Goal: Task Accomplishment & Management: Complete application form

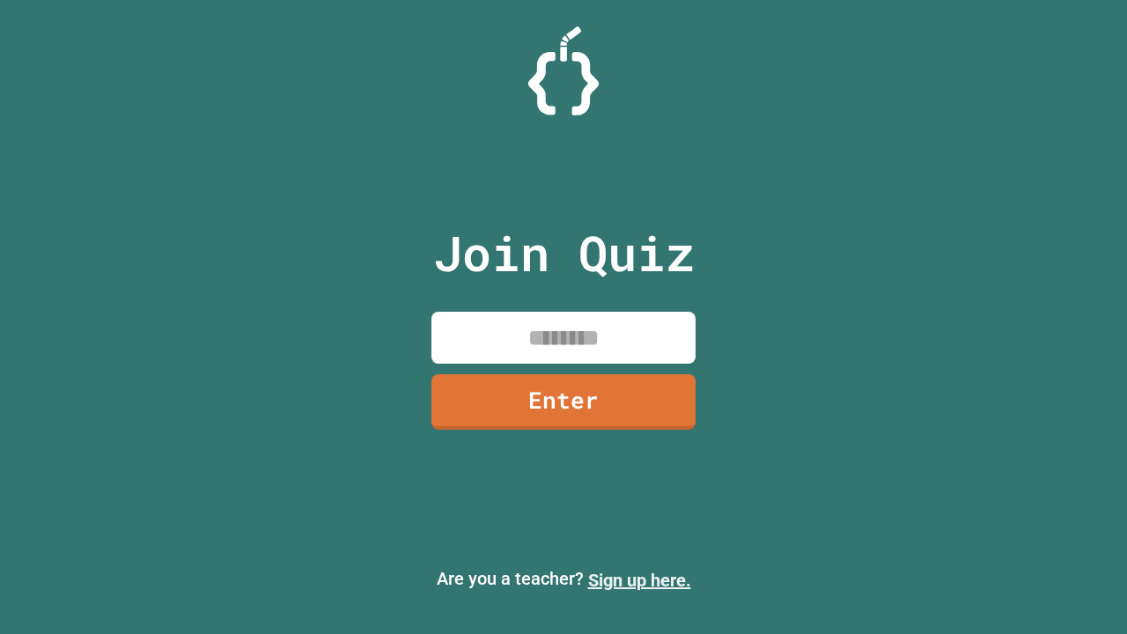
click at [639, 580] on link "Sign up here." at bounding box center [639, 579] width 103 height 21
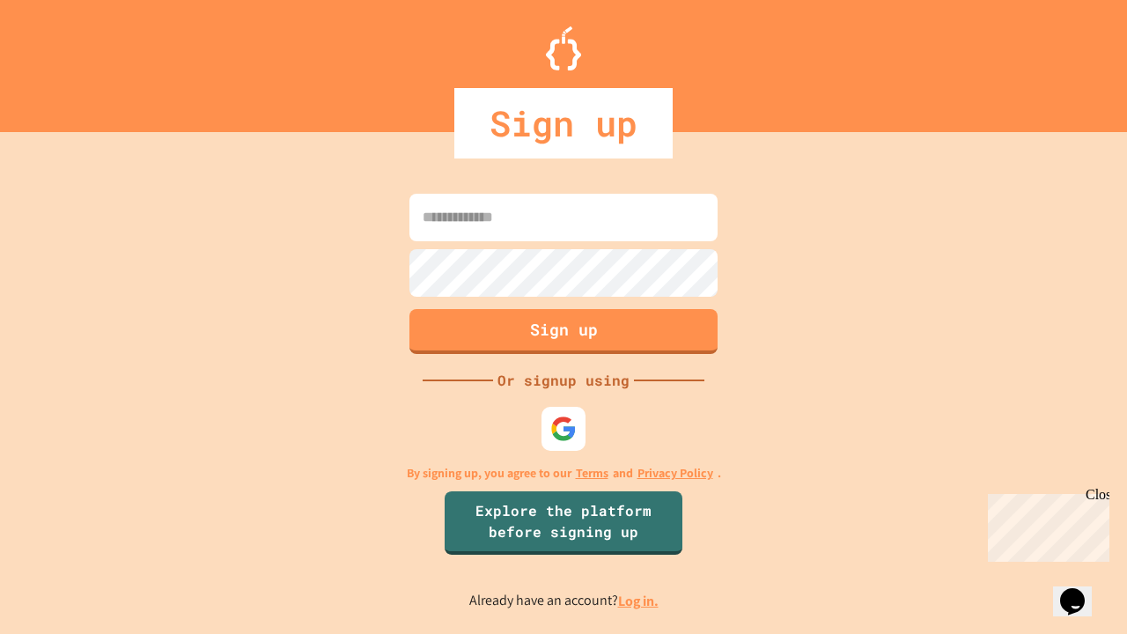
click at [639, 600] on link "Log in." at bounding box center [638, 600] width 40 height 18
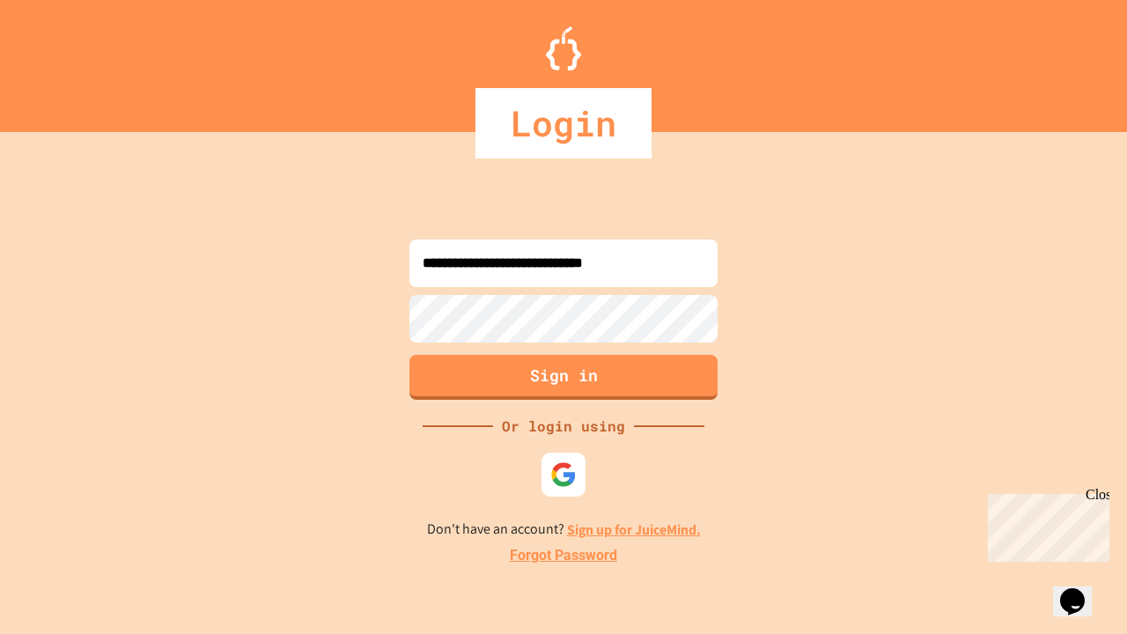
type input "**********"
